Goal: Check status: Check status

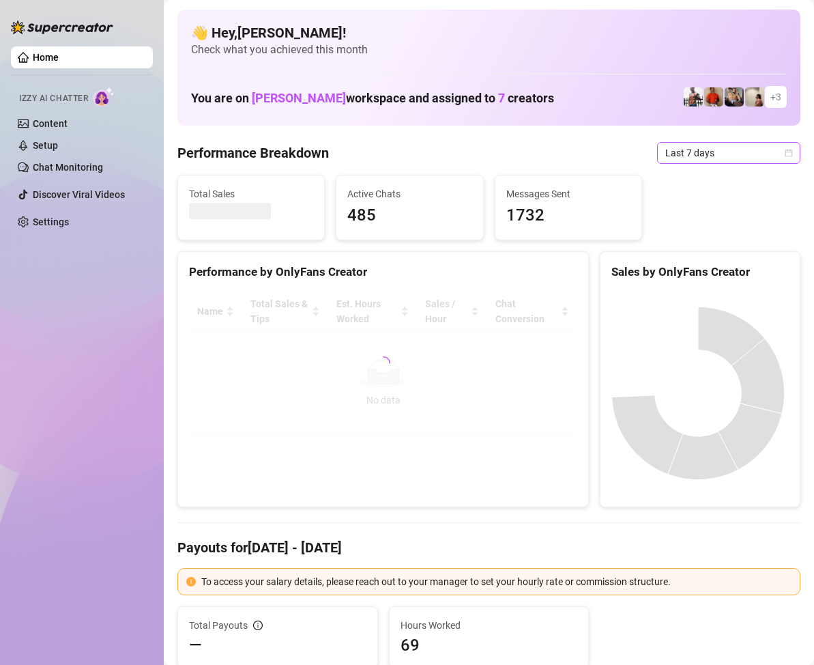
click at [786, 150] on icon "calendar" at bounding box center [790, 153] width 8 height 8
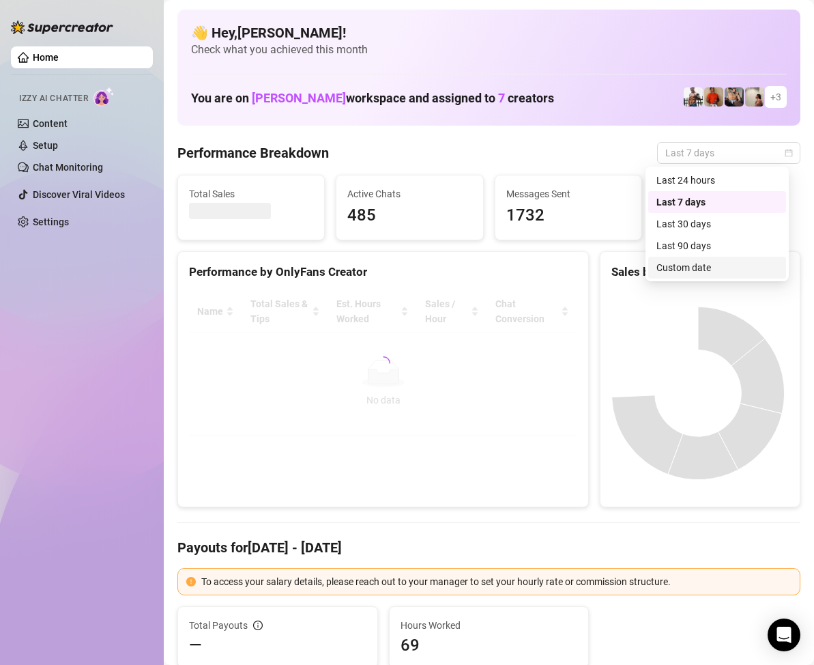
click at [693, 266] on div "Custom date" at bounding box center [717, 267] width 121 height 15
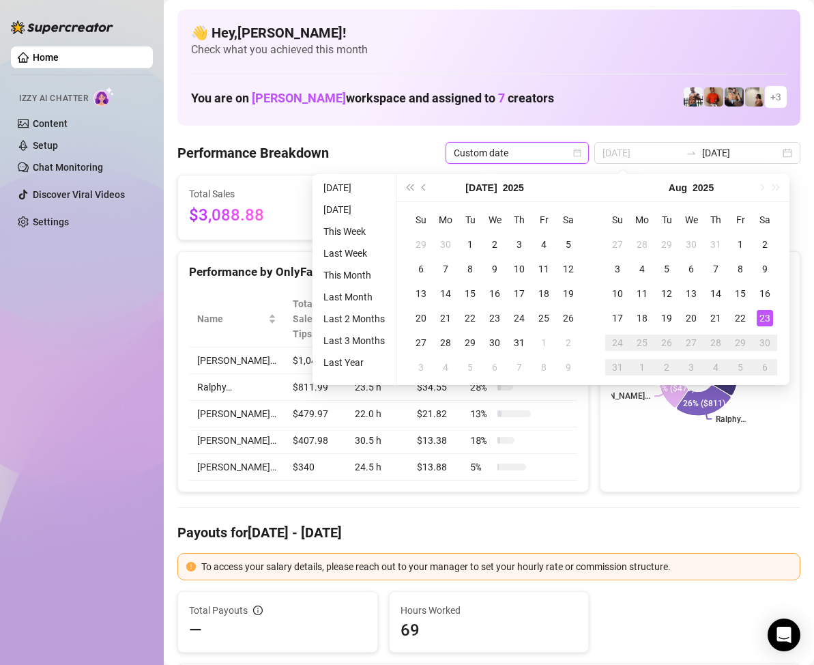
type input "[DATE]"
click at [766, 314] on div "23" at bounding box center [765, 318] width 16 height 16
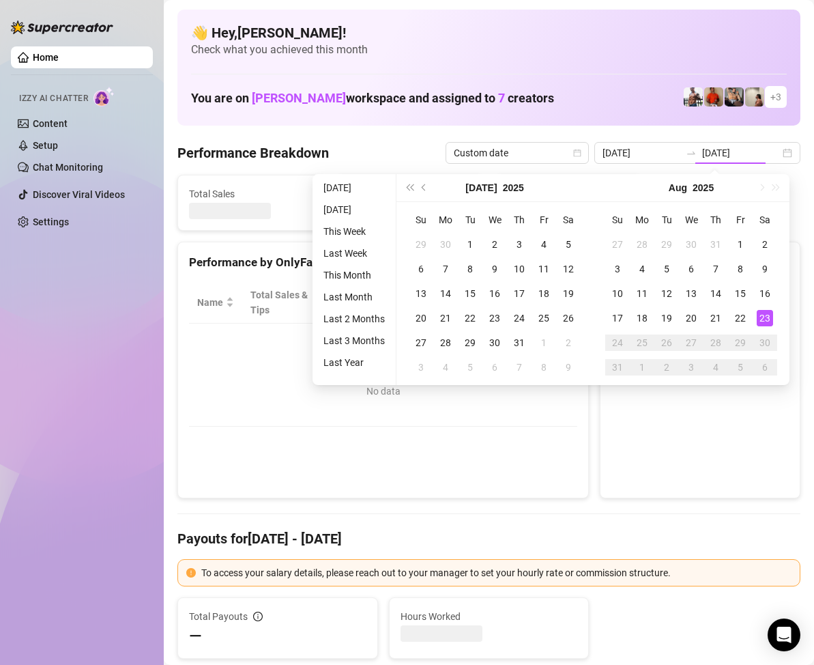
type input "[DATE]"
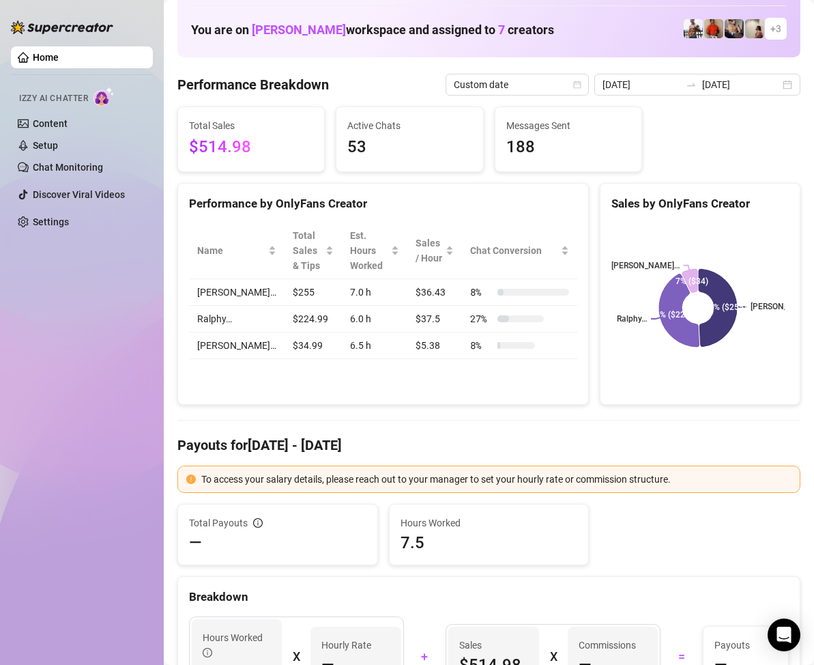
scroll to position [136, 0]
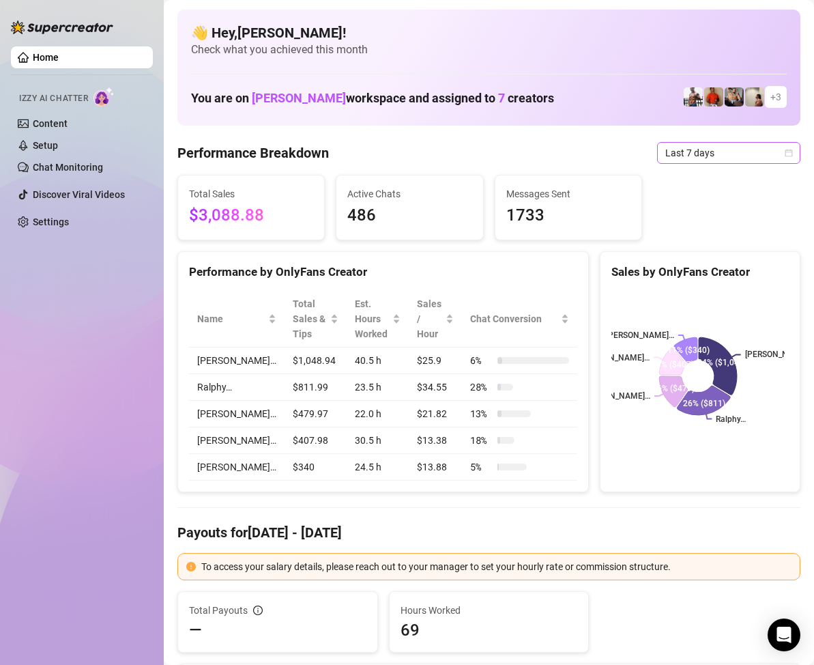
click at [785, 154] on icon "calendar" at bounding box center [789, 153] width 8 height 8
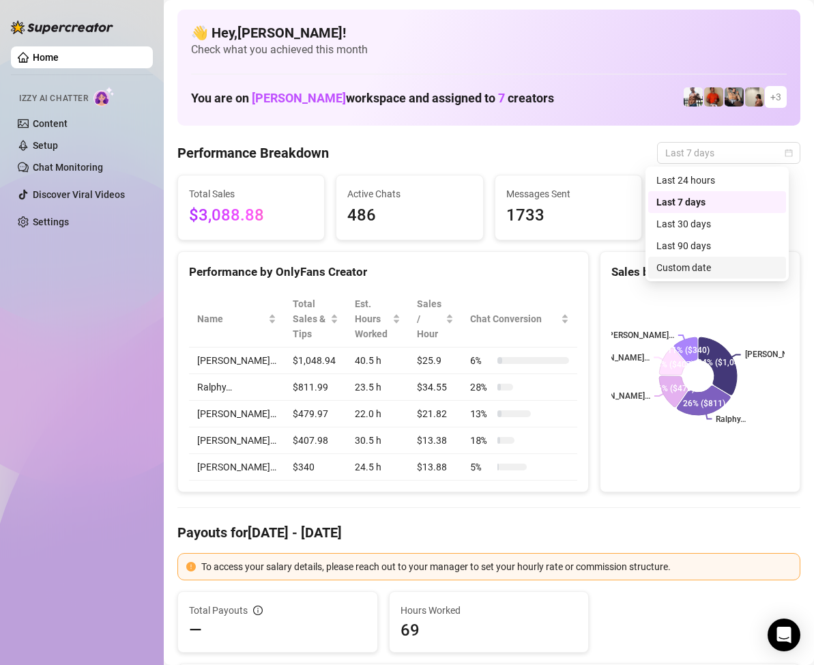
click at [698, 269] on div "Custom date" at bounding box center [717, 267] width 121 height 15
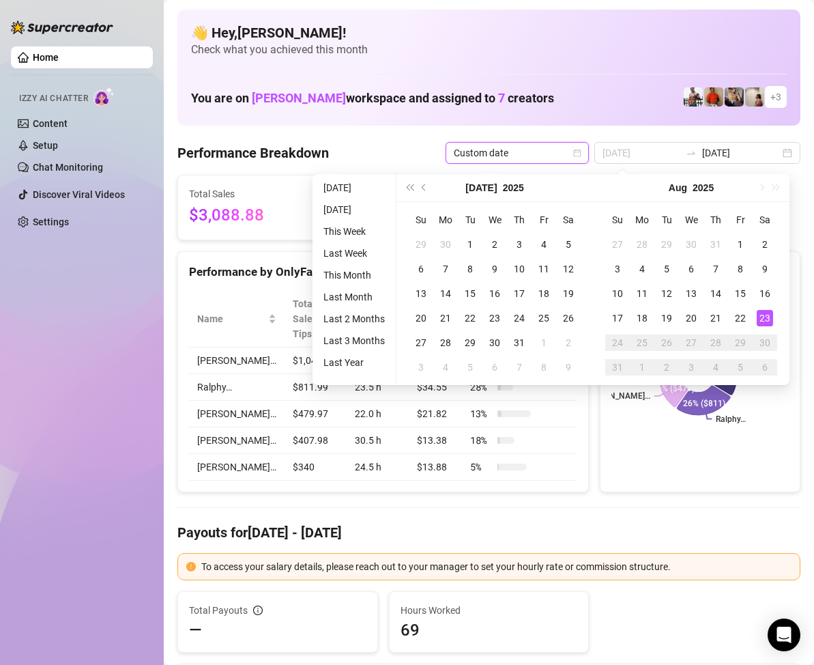
type input "[DATE]"
click at [761, 314] on div "23" at bounding box center [765, 318] width 16 height 16
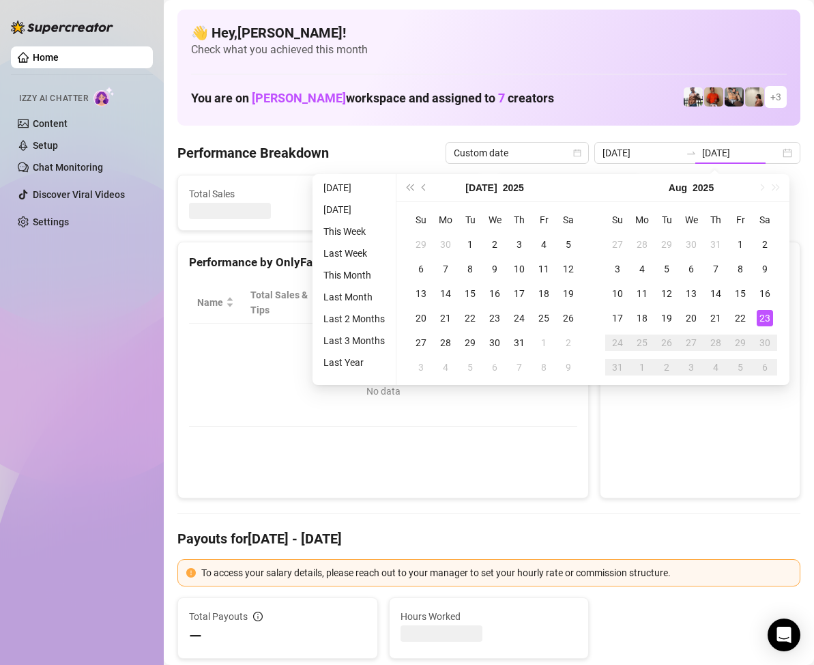
type input "[DATE]"
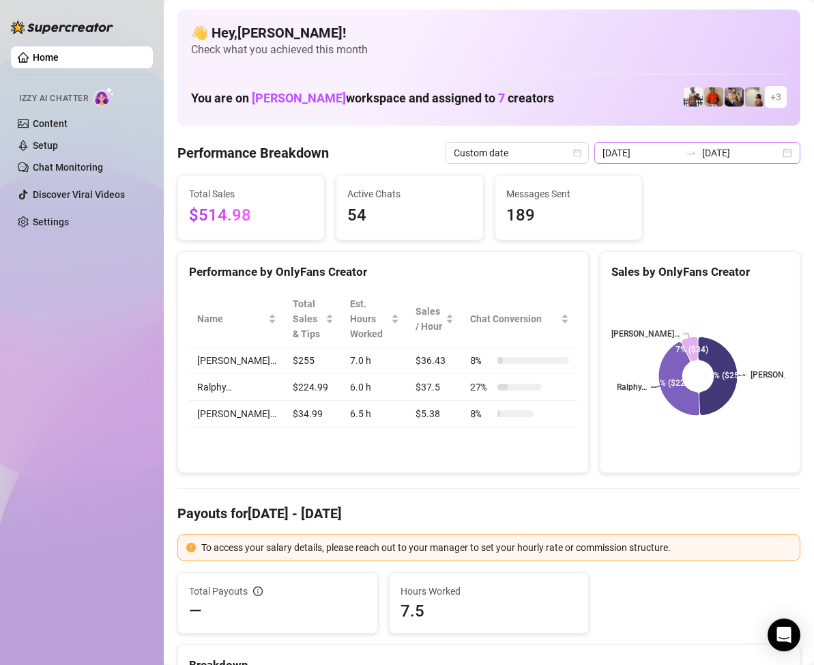
click at [777, 154] on div "[DATE] [DATE]" at bounding box center [697, 153] width 206 height 22
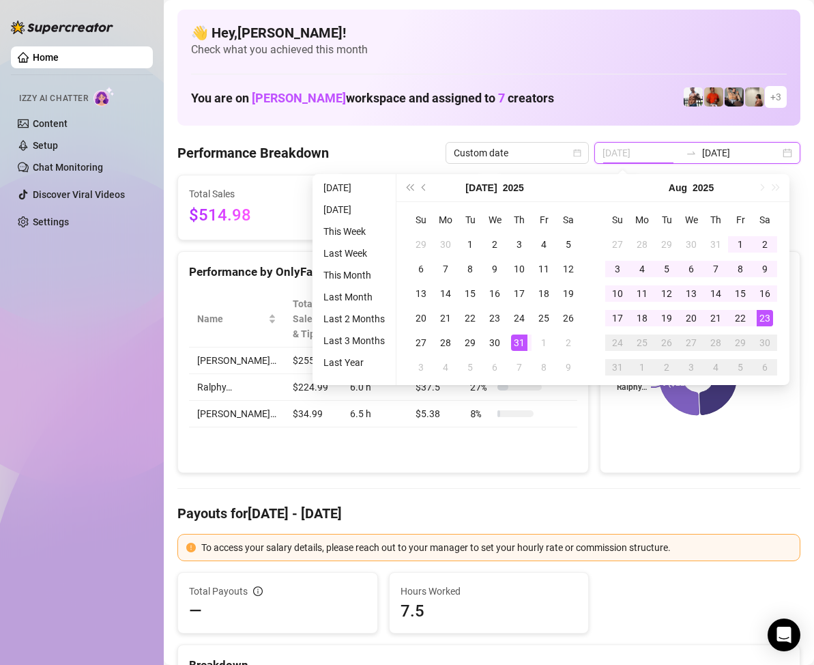
type input "[DATE]"
click at [519, 338] on div "31" at bounding box center [519, 342] width 16 height 16
type input "[DATE]"
click at [767, 319] on div "23" at bounding box center [765, 318] width 16 height 16
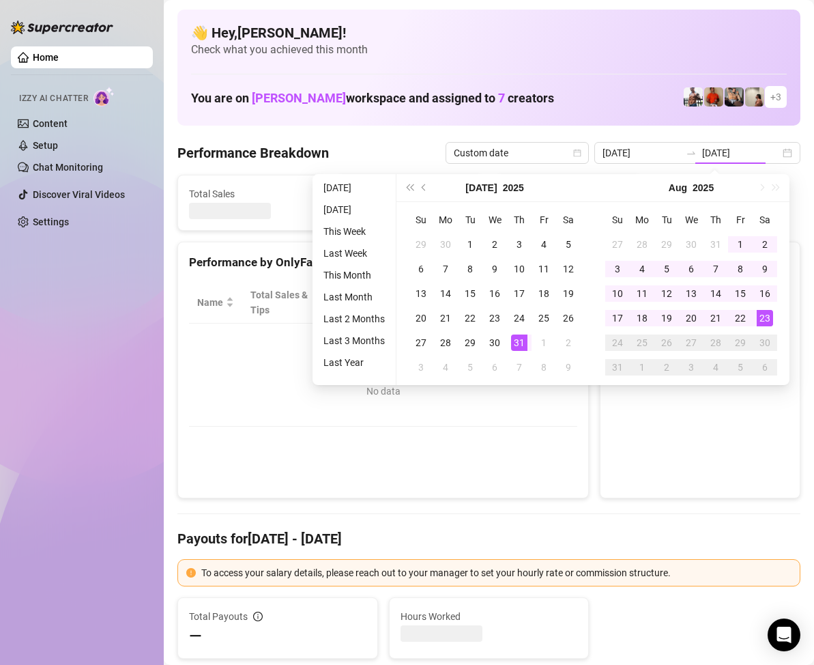
type input "[DATE]"
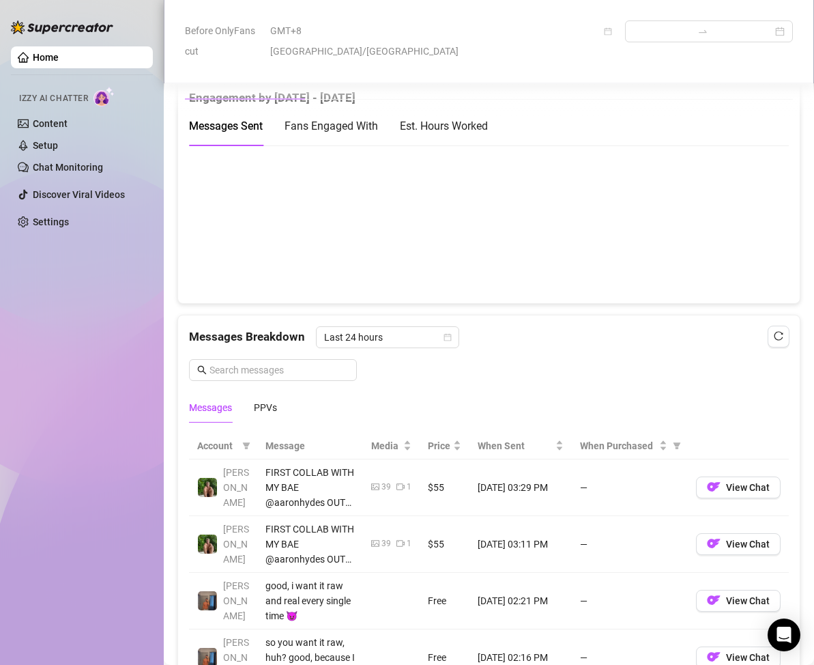
scroll to position [887, 0]
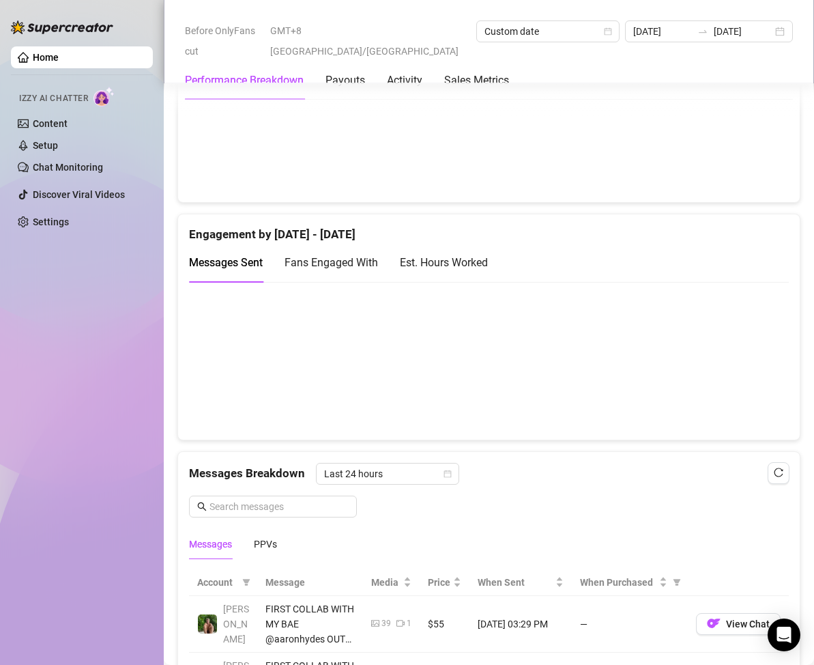
click at [764, 351] on canvas at bounding box center [483, 360] width 588 height 136
click at [370, 267] on span "Fans Engaged With" at bounding box center [331, 262] width 93 height 13
click at [439, 262] on div "Est. Hours Worked" at bounding box center [444, 262] width 88 height 17
click at [227, 268] on span "Messages Sent" at bounding box center [226, 262] width 74 height 13
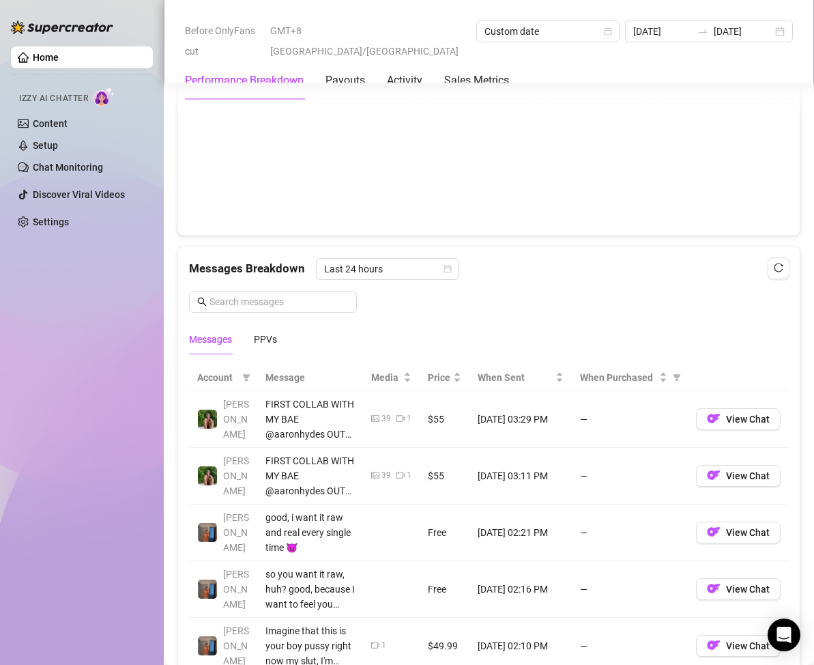
scroll to position [1228, 0]
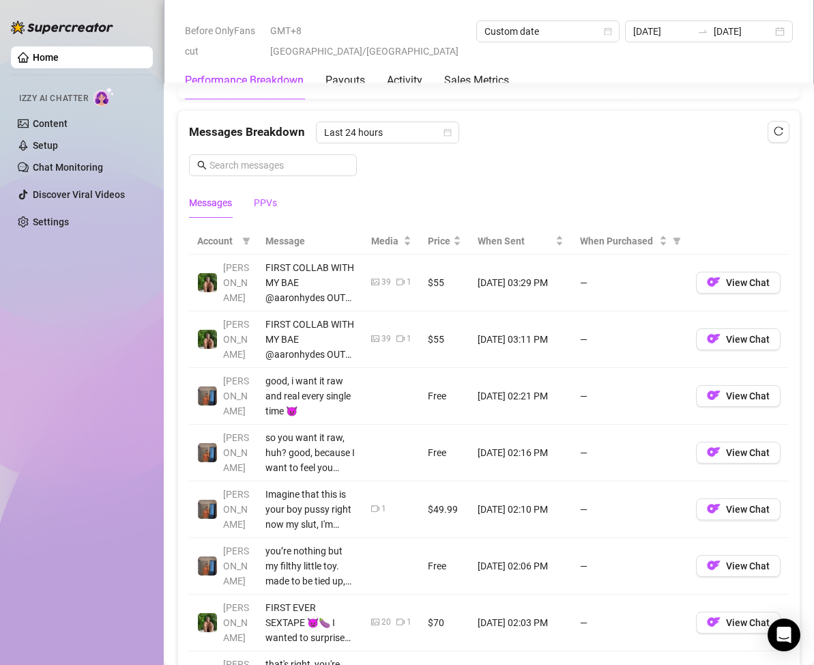
click at [270, 206] on div "PPVs" at bounding box center [265, 202] width 23 height 15
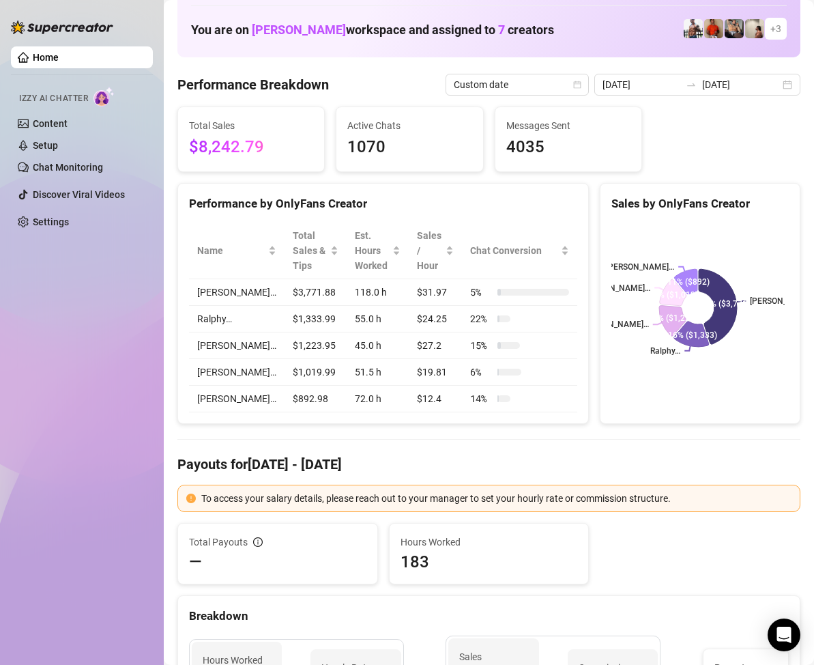
scroll to position [0, 0]
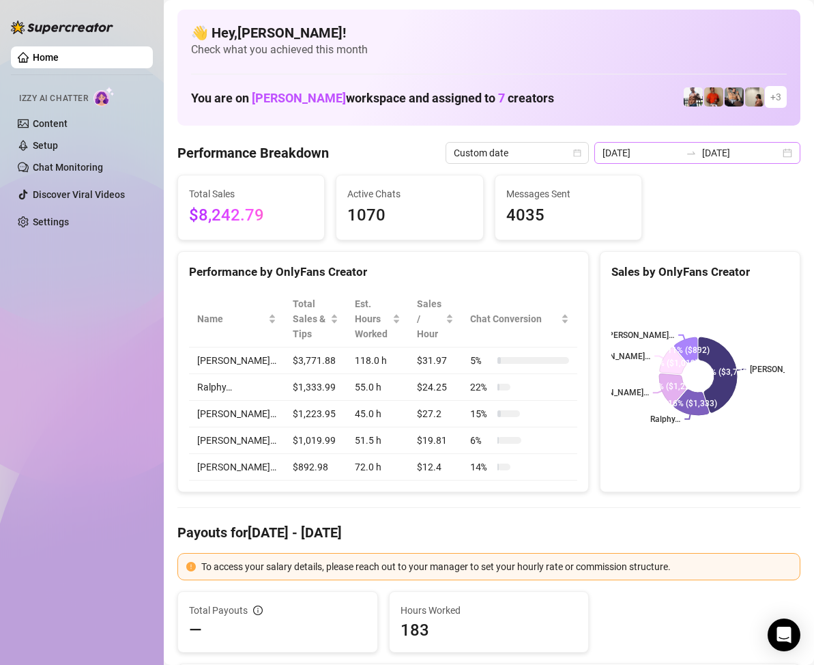
click at [779, 149] on div "[DATE] [DATE]" at bounding box center [697, 153] width 206 height 22
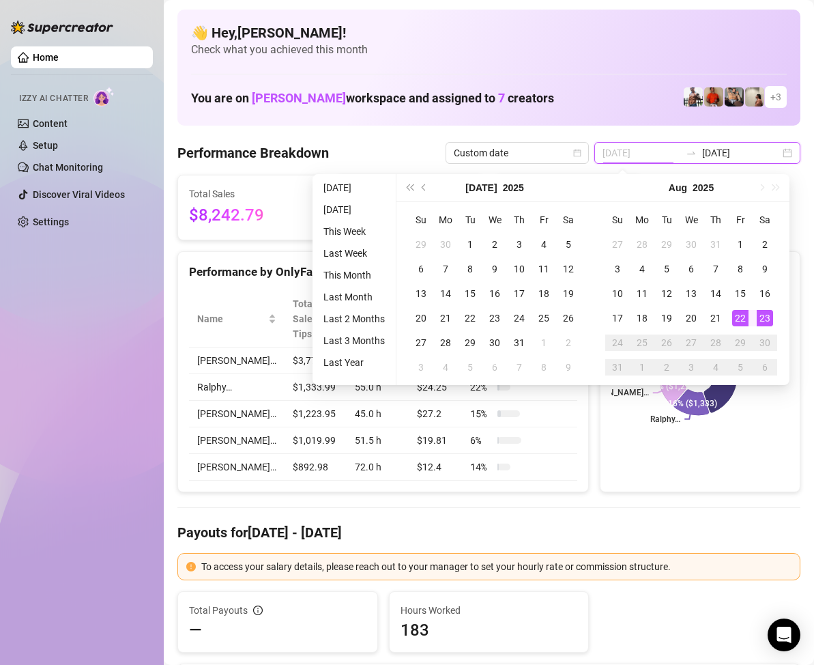
type input "[DATE]"
click at [766, 317] on div "23" at bounding box center [765, 318] width 16 height 16
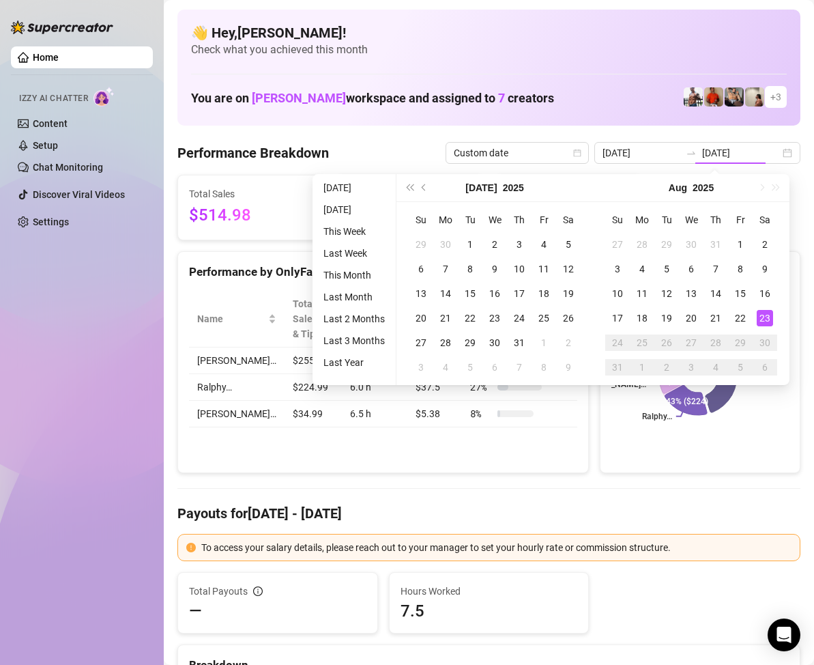
type input "[DATE]"
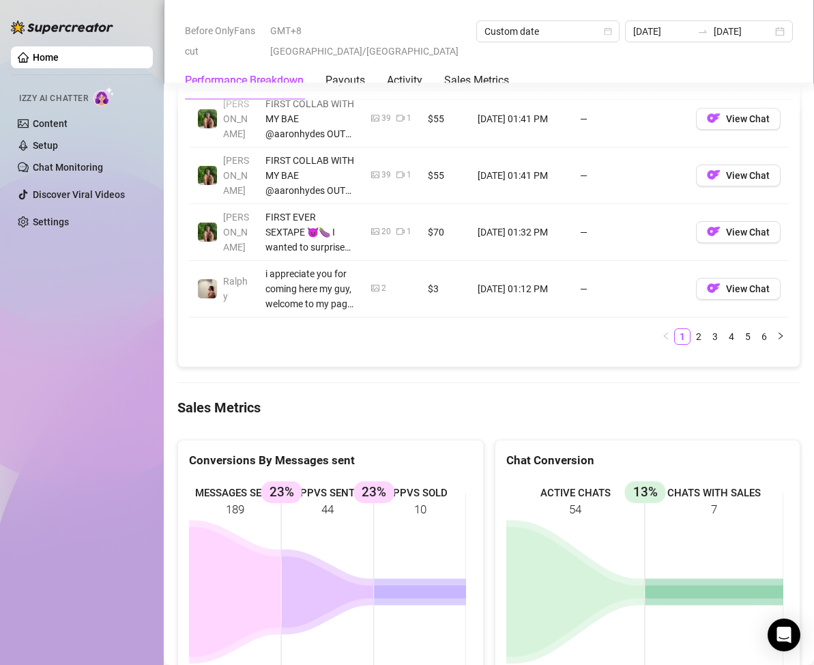
scroll to position [1843, 0]
